Goal: Task Accomplishment & Management: Use online tool/utility

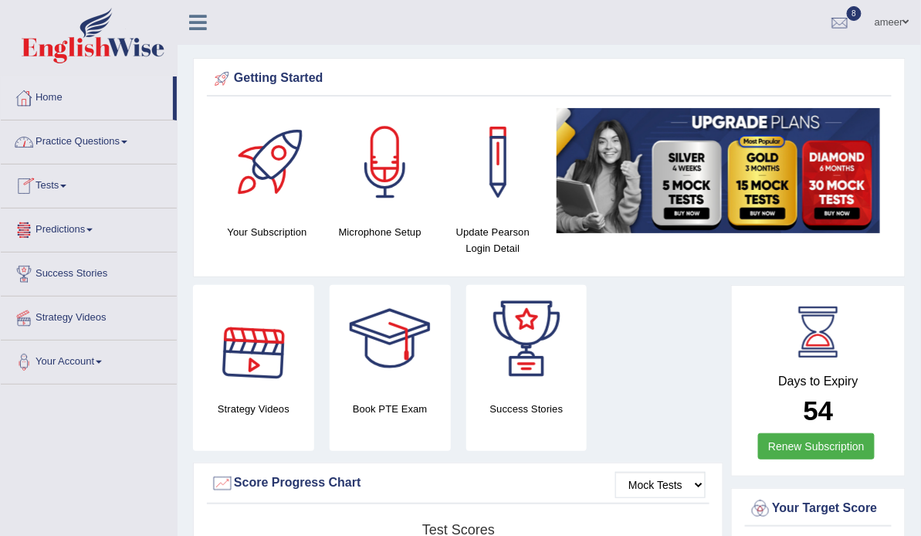
click at [59, 181] on link "Tests" at bounding box center [89, 184] width 176 height 39
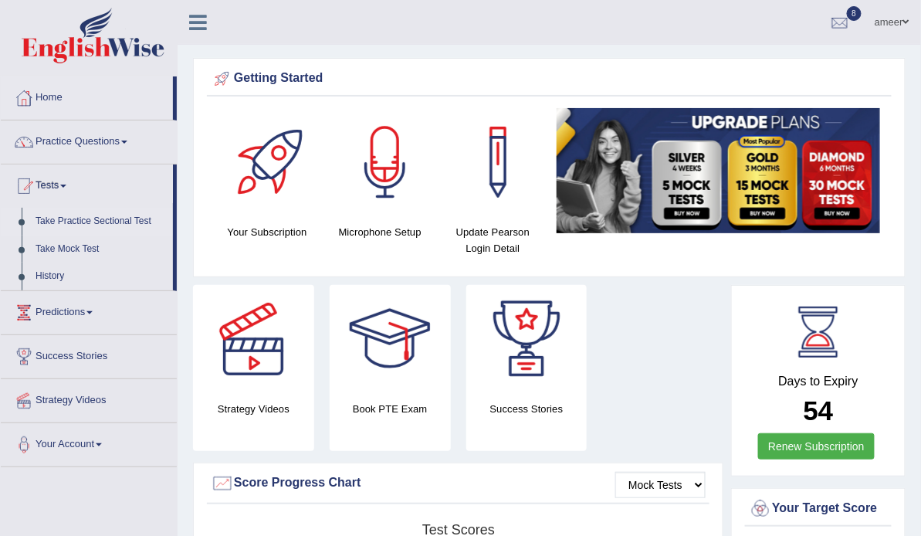
click at [99, 217] on link "Take Practice Sectional Test" at bounding box center [101, 222] width 144 height 28
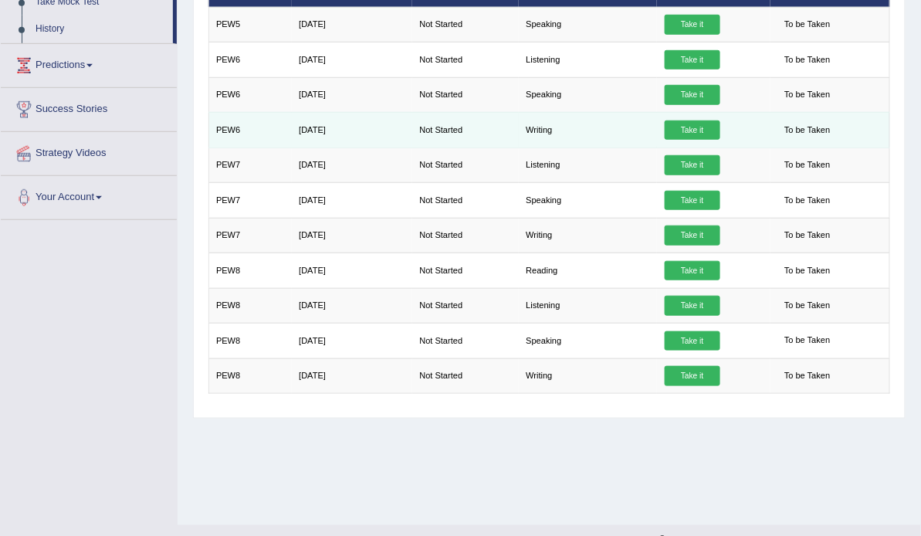
click at [687, 141] on link "Take it" at bounding box center [693, 130] width 56 height 20
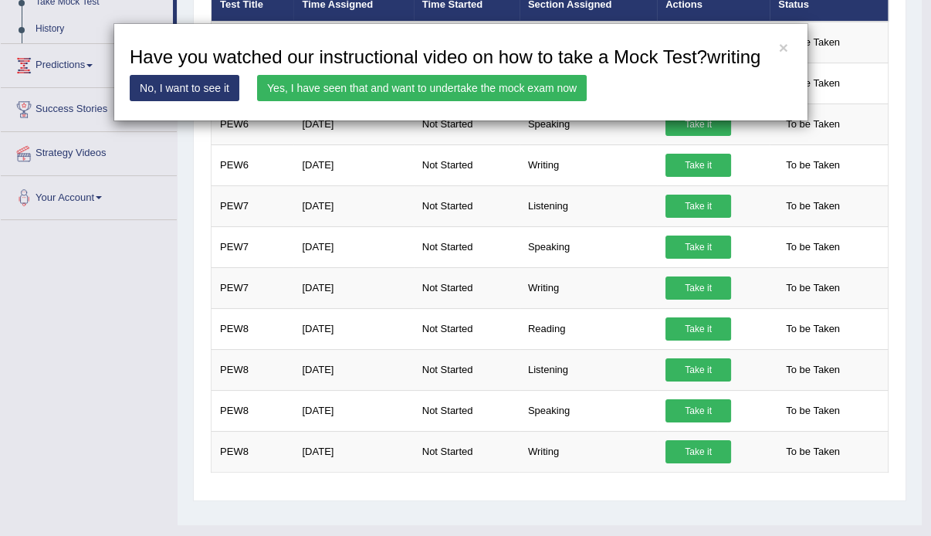
click at [565, 95] on link "Yes, I have seen that and want to undertake the mock exam now" at bounding box center [422, 88] width 330 height 26
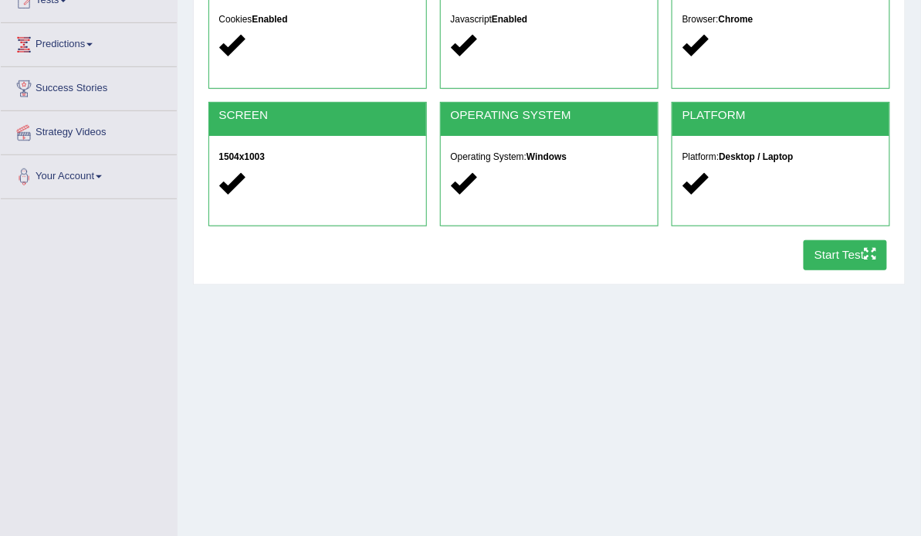
click at [836, 270] on button "Start Test" at bounding box center [846, 255] width 84 height 30
